Goal: Information Seeking & Learning: Learn about a topic

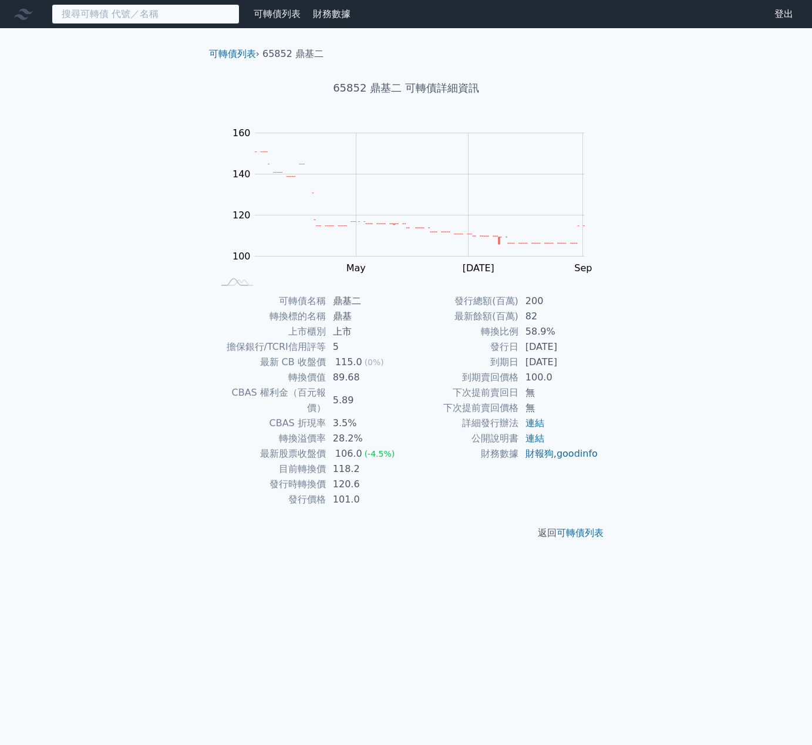
click at [139, 20] on input at bounding box center [146, 14] width 188 height 20
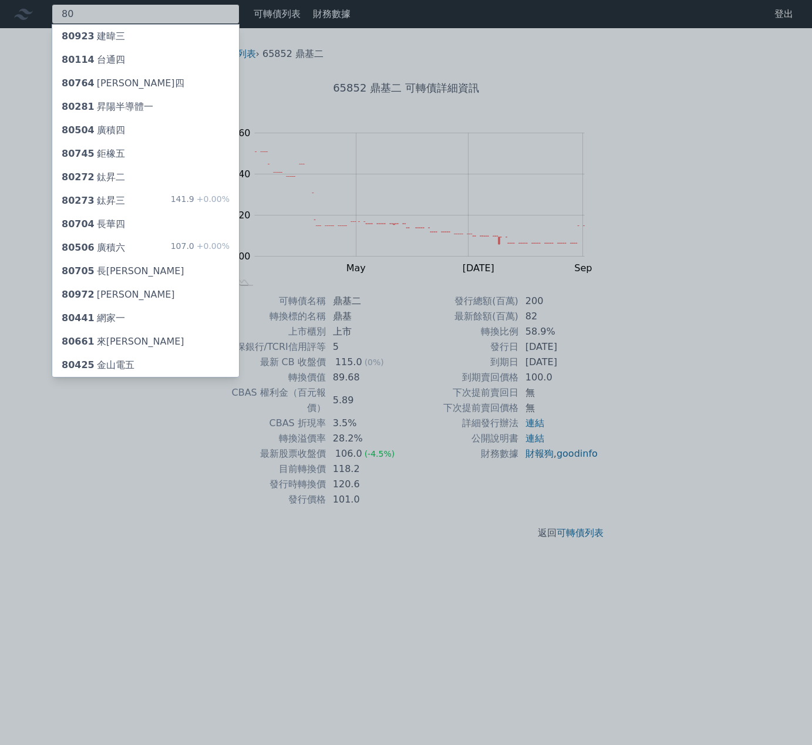
type input "8"
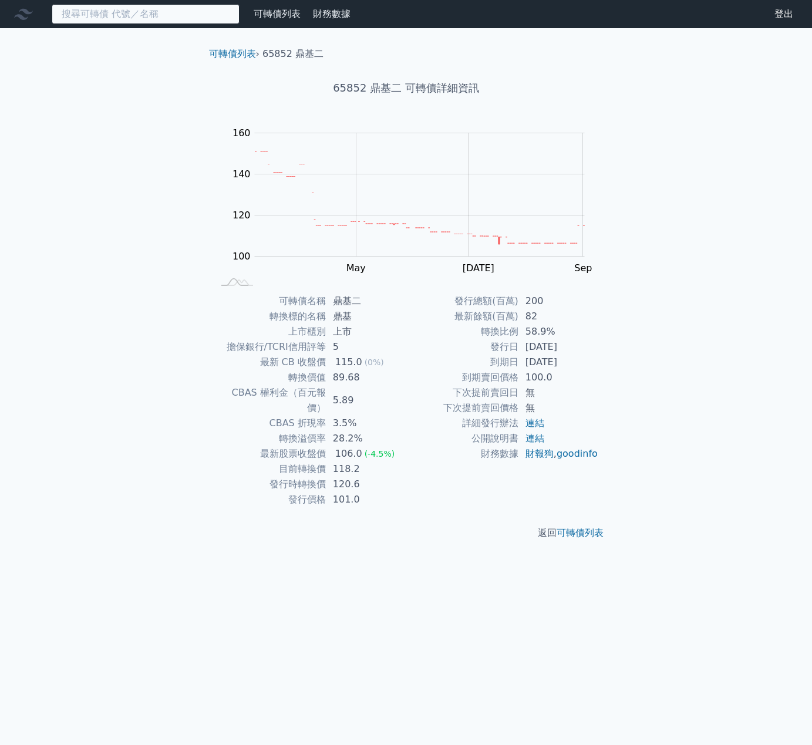
click at [101, 18] on input at bounding box center [146, 14] width 188 height 20
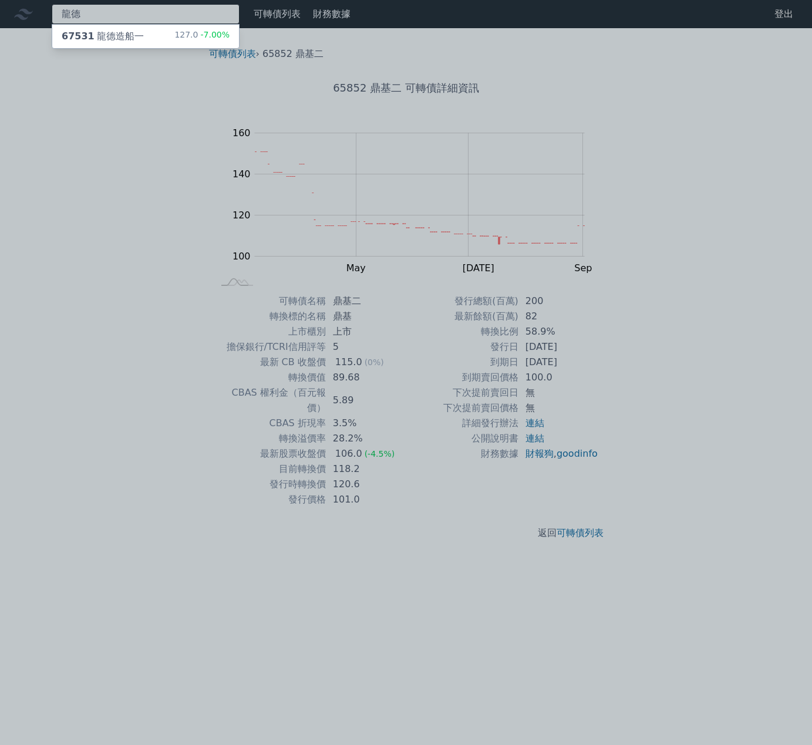
type input "龍德"
click at [126, 41] on div "67531 龍德造船一" at bounding box center [103, 36] width 82 height 14
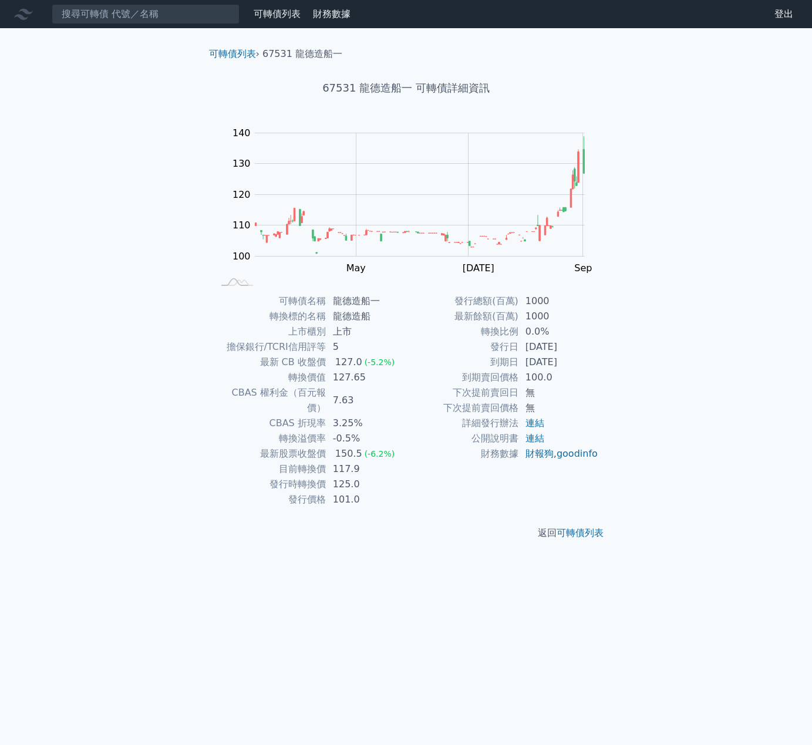
click at [62, 483] on div "可轉債列表 財務數據 可轉債列表 財務數據 登出 登出 可轉債列表 › 67531 龍德造船一 67531 龍德造船一 可轉債詳細資訊 Zoom Out 10…" at bounding box center [406, 372] width 812 height 745
click at [257, 15] on link "可轉債列表" at bounding box center [277, 13] width 47 height 11
